Goal: Task Accomplishment & Management: Manage account settings

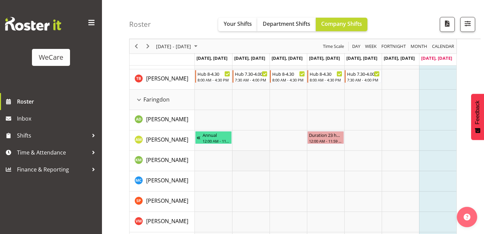
scroll to position [236, 0]
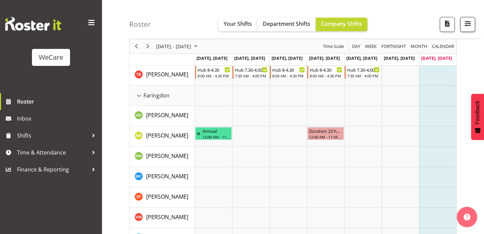
click at [468, 21] on span "button" at bounding box center [467, 23] width 9 height 9
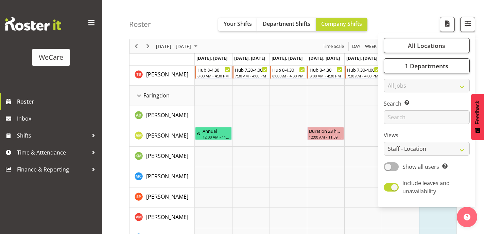
click at [445, 61] on button "1 Departments" at bounding box center [427, 65] width 86 height 15
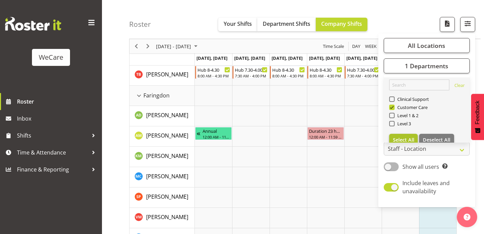
click at [410, 135] on button "Select All" at bounding box center [403, 140] width 29 height 12
checkbox input "true"
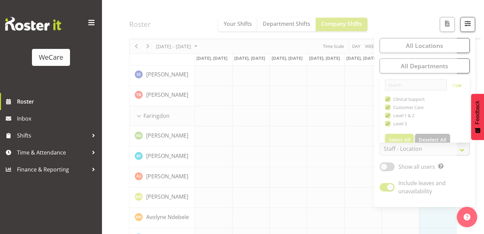
scroll to position [102, 0]
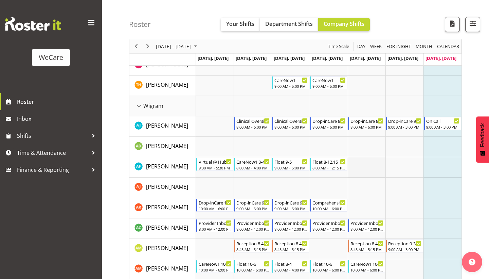
scroll to position [1841, 0]
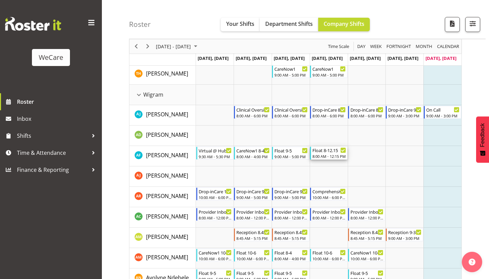
click at [340, 154] on div "8:00 AM - 12:15 PM" at bounding box center [330, 155] width 34 height 5
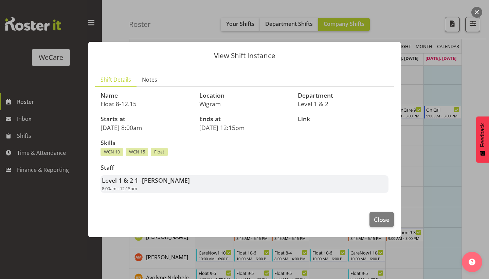
click at [475, 13] on button "button" at bounding box center [477, 12] width 11 height 11
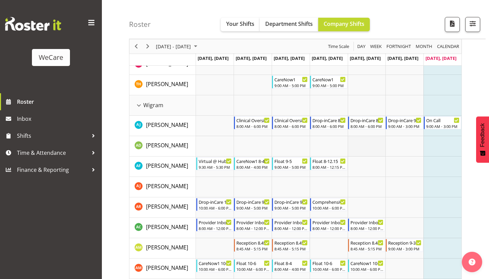
scroll to position [1829, 0]
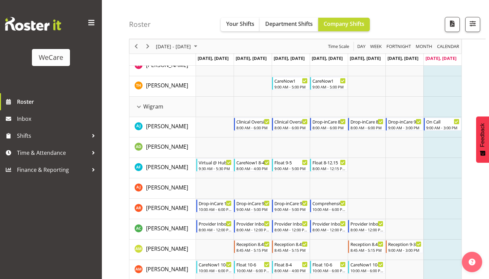
click at [214, 1] on div "Roster Your Shifts Department Shifts Company Shifts All Locations Clear Busines…" at bounding box center [307, 19] width 357 height 39
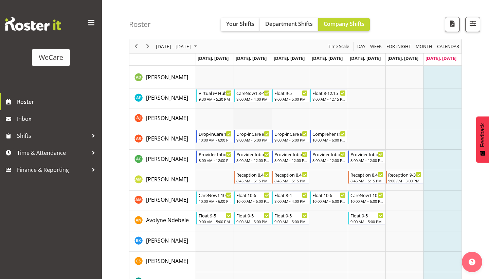
scroll to position [1899, 0]
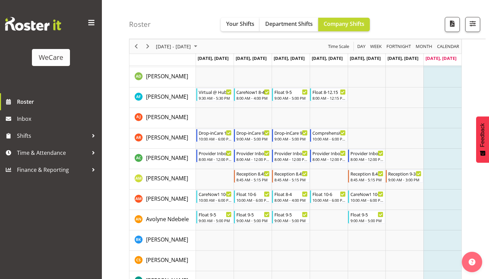
click at [150, 1] on div "Roster Your Shifts Department Shifts Company Shifts All Locations Clear Busines…" at bounding box center [307, 19] width 357 height 39
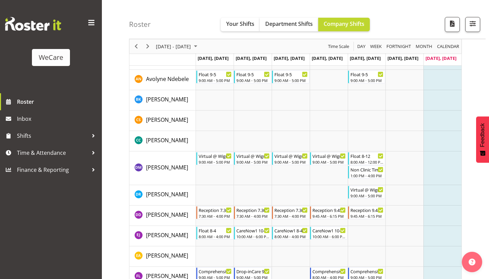
scroll to position [2040, 0]
